Goal: Task Accomplishment & Management: Complete application form

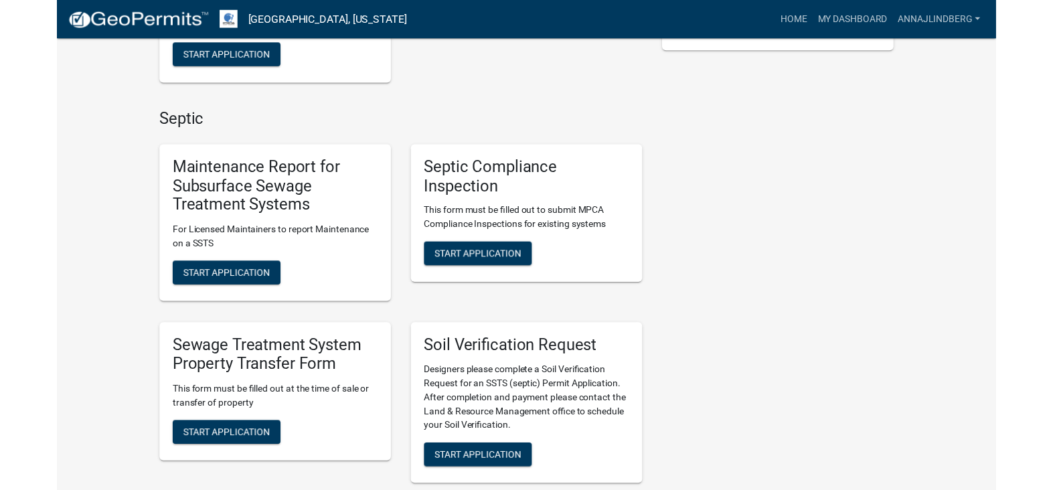
scroll to position [334, 0]
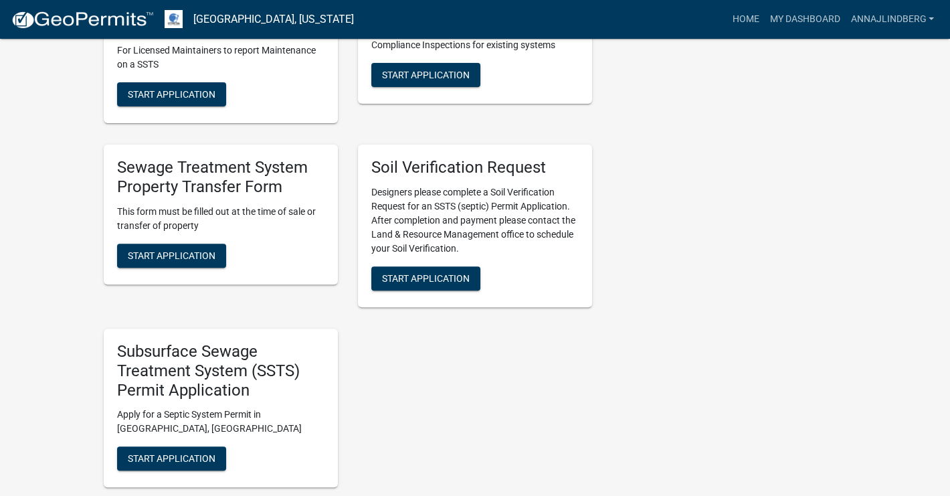
scroll to position [509, 0]
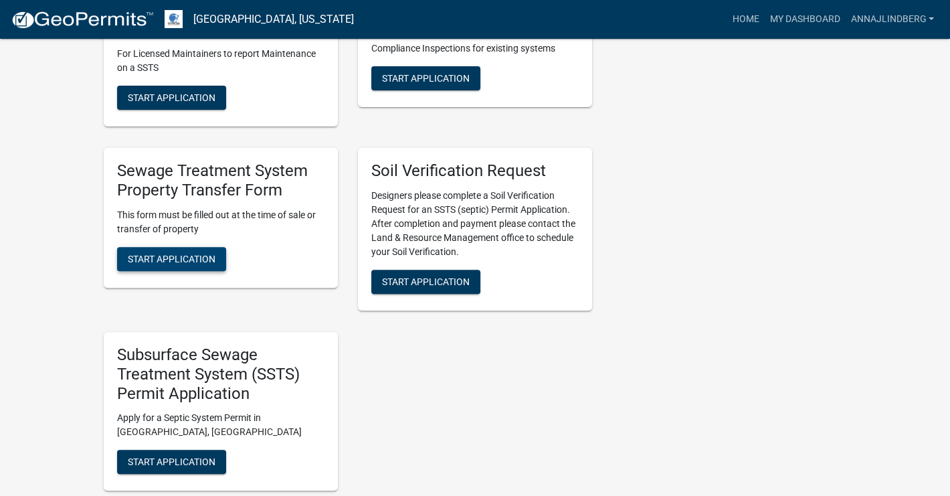
click at [192, 255] on span "Start Application" at bounding box center [172, 258] width 88 height 11
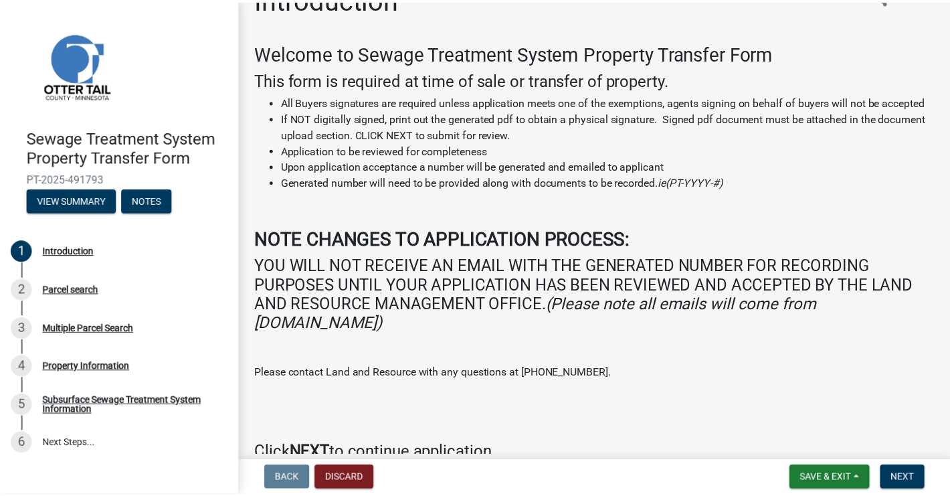
scroll to position [118, 0]
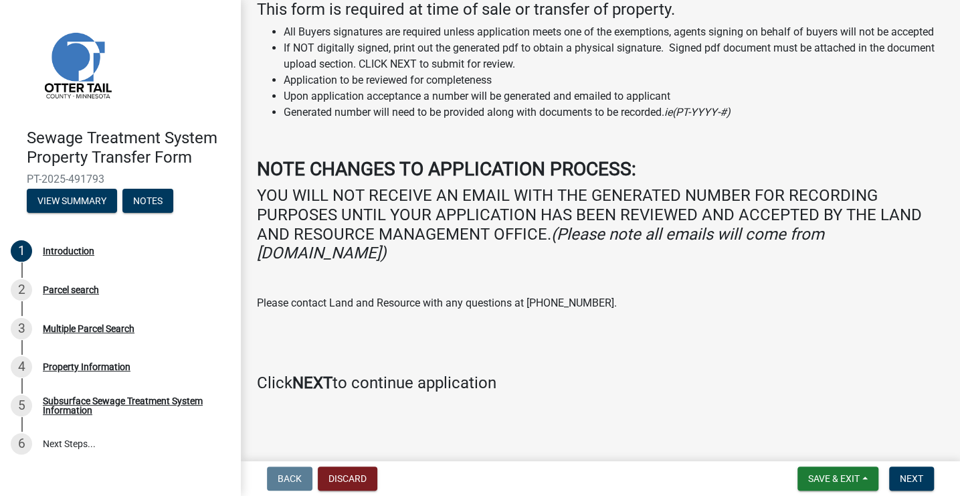
click at [323, 381] on strong "NEXT" at bounding box center [312, 382] width 40 height 19
